Goal: Task Accomplishment & Management: Manage account settings

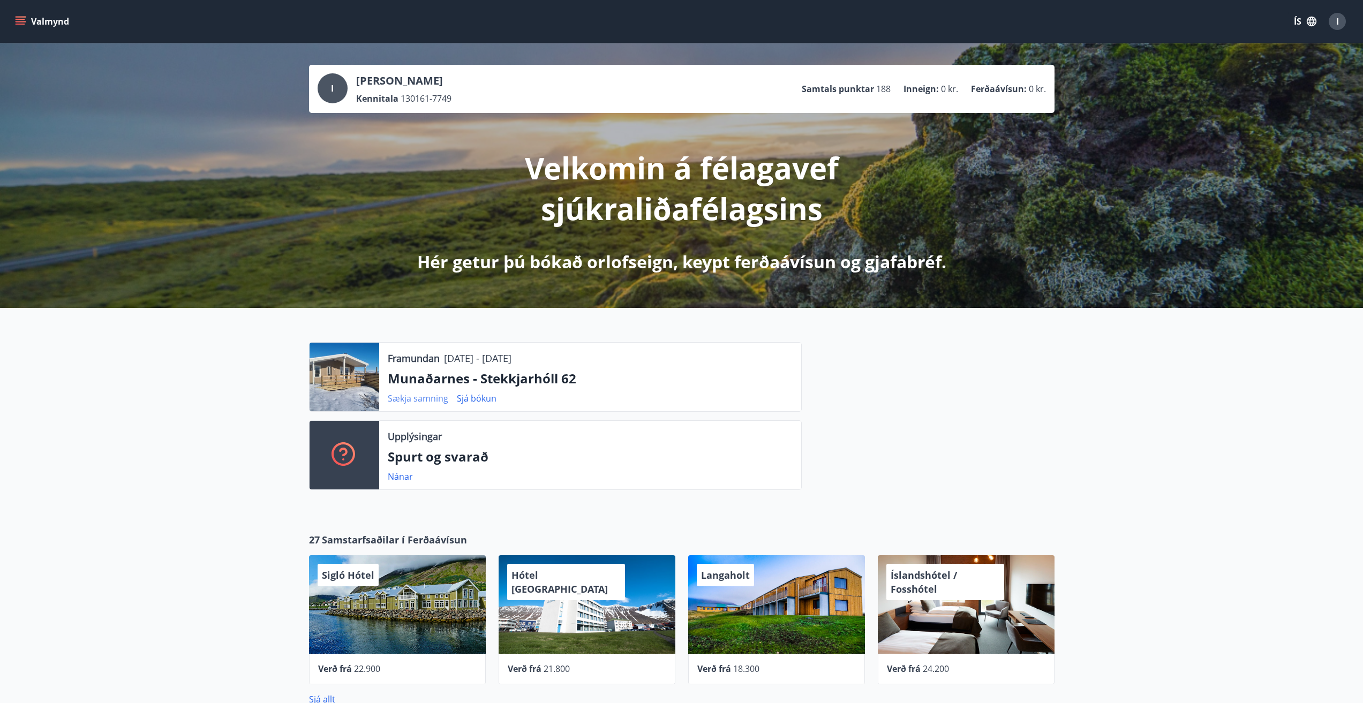
click at [417, 399] on link "Sækja samning" at bounding box center [418, 399] width 61 height 12
click at [1335, 22] on div "I" at bounding box center [1337, 21] width 17 height 17
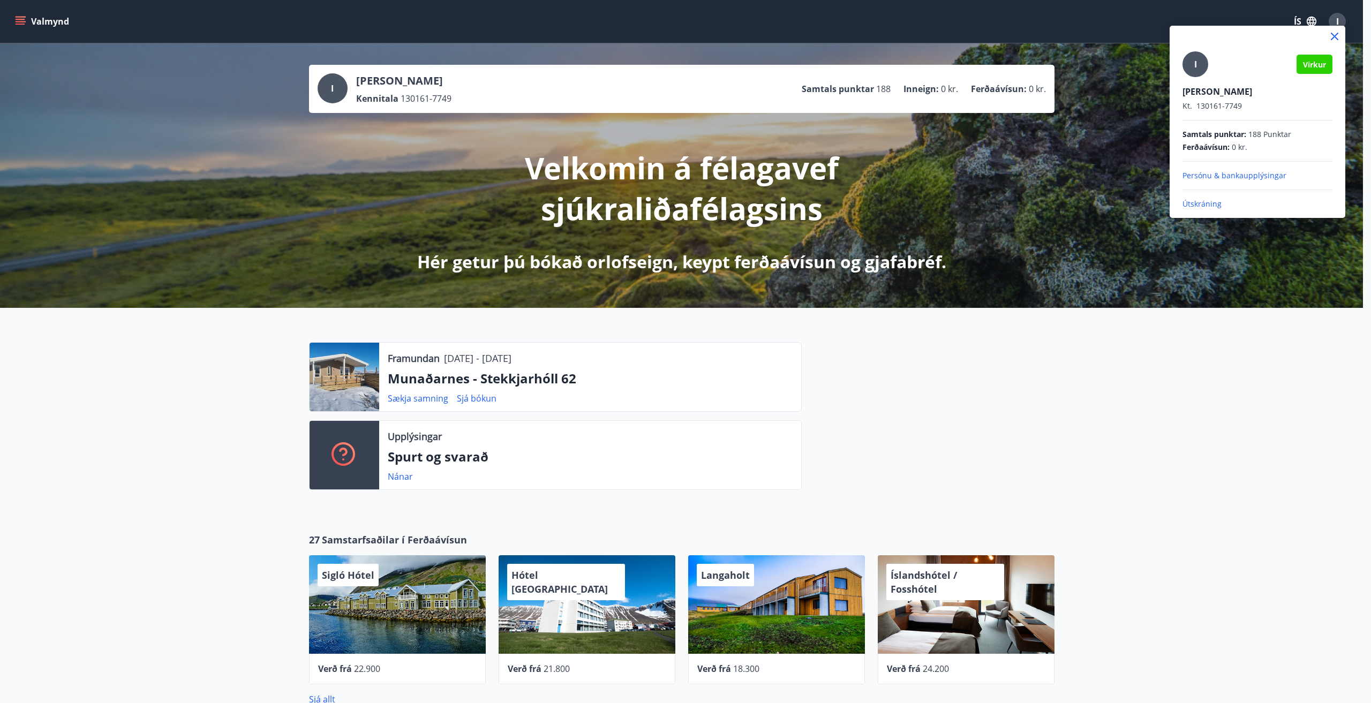
click at [1203, 202] on p "Útskráning" at bounding box center [1258, 204] width 150 height 11
click at [1203, 206] on p "Útskráning" at bounding box center [1258, 204] width 150 height 11
click at [1202, 206] on p "Útskráning" at bounding box center [1258, 204] width 150 height 11
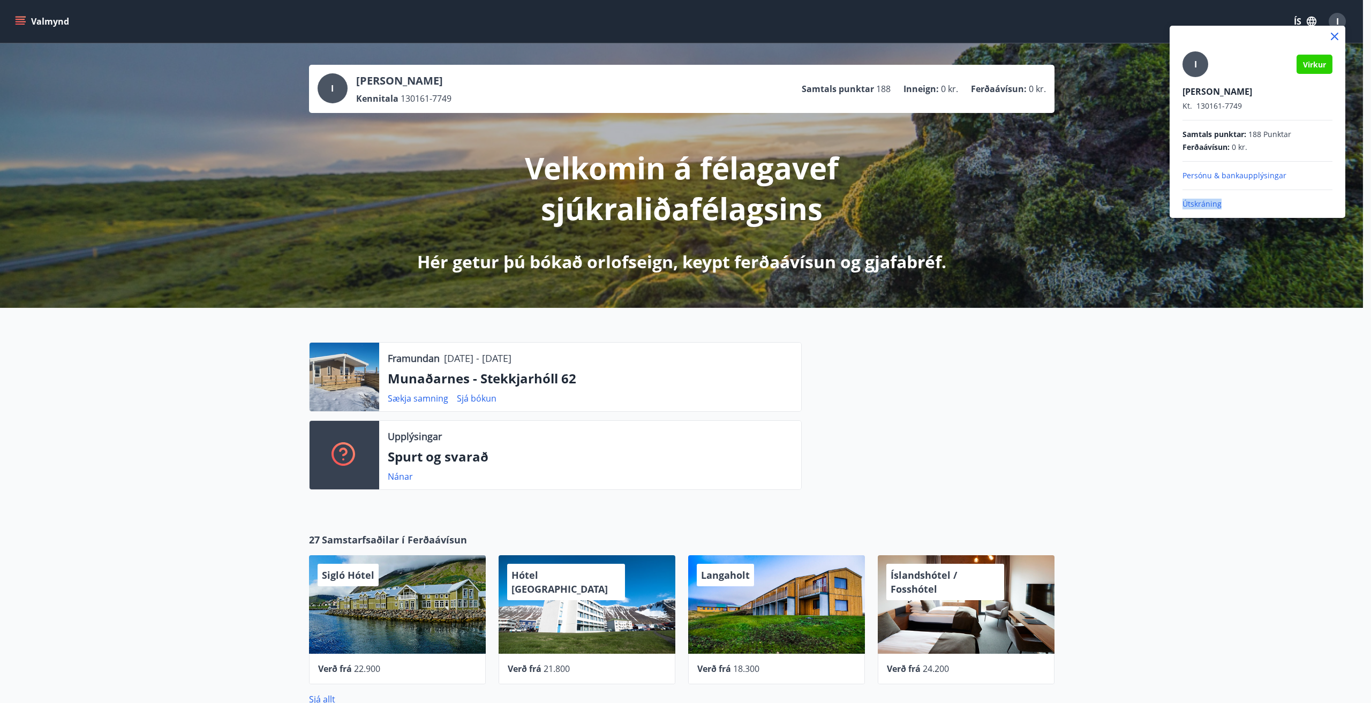
click at [1202, 206] on p "Útskráning" at bounding box center [1258, 204] width 150 height 11
click at [1201, 206] on p "Útskráning" at bounding box center [1258, 204] width 150 height 11
